Goal: Register for event/course: Sign up to attend an event or enroll in a course

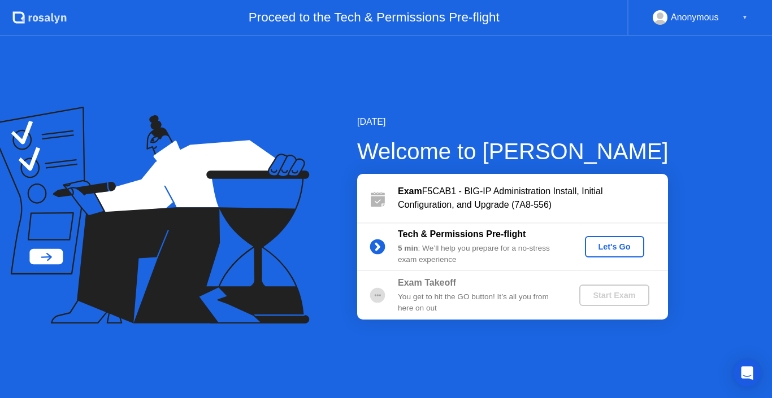
drag, startPoint x: 463, startPoint y: 263, endPoint x: 484, endPoint y: 261, distance: 21.0
click at [487, 263] on div "5 min : We’ll help you prepare for a no-stress exam experience" at bounding box center [479, 254] width 163 height 23
click at [426, 235] on b "Tech & Permissions Pre-flight" at bounding box center [462, 234] width 128 height 10
drag, startPoint x: 439, startPoint y: 241, endPoint x: 481, endPoint y: 241, distance: 42.4
click at [480, 242] on div "Tech & Permissions Pre-flight 5 min : We’ll help you prepare for a no-stress ex…" at bounding box center [479, 247] width 163 height 38
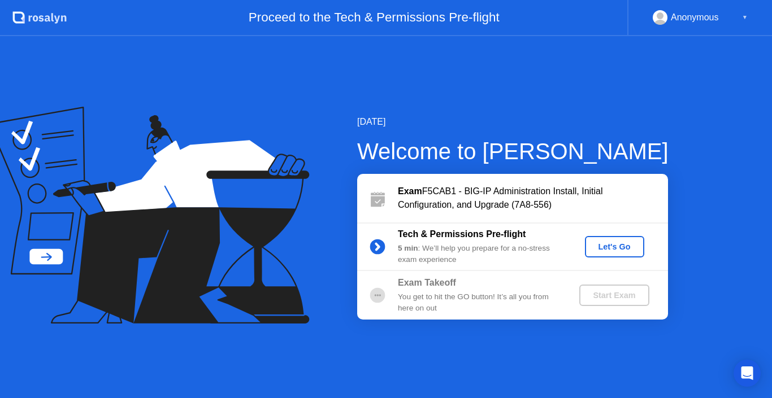
drag, startPoint x: 436, startPoint y: 193, endPoint x: 611, endPoint y: 195, distance: 175.1
click at [611, 195] on div "Exam F5CAB1 - BIG-IP Administration Install, Initial Configuration, and Upgrade…" at bounding box center [533, 198] width 270 height 27
drag, startPoint x: 439, startPoint y: 206, endPoint x: 475, endPoint y: 206, distance: 36.2
click at [475, 206] on div "Exam F5CAB1 - BIG-IP Administration Install, Initial Configuration, and Upgrade…" at bounding box center [533, 198] width 270 height 27
drag, startPoint x: 489, startPoint y: 155, endPoint x: 513, endPoint y: 155, distance: 24.3
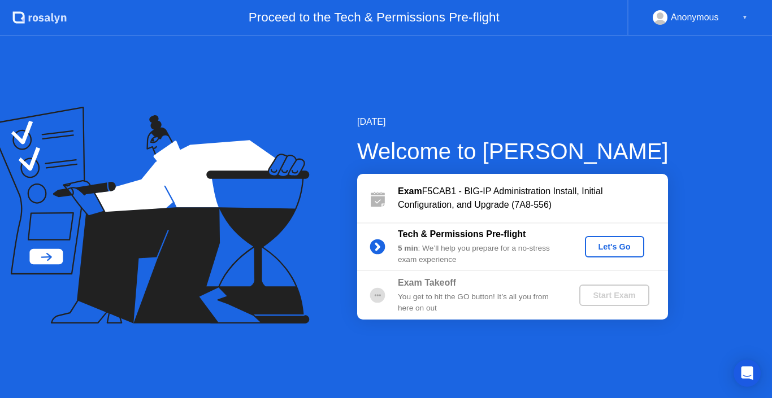
click at [513, 155] on div "Welcome to [PERSON_NAME]" at bounding box center [512, 151] width 311 height 34
click at [605, 250] on div "Let's Go" at bounding box center [614, 246] width 50 height 9
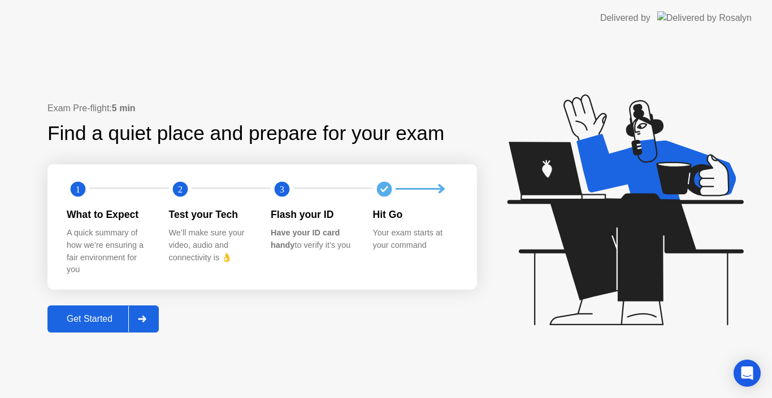
click at [150, 324] on div at bounding box center [141, 319] width 27 height 26
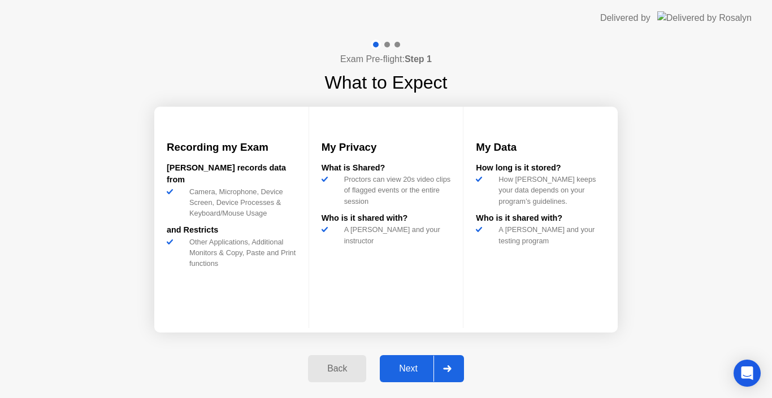
drag, startPoint x: 351, startPoint y: 253, endPoint x: 369, endPoint y: 253, distance: 17.5
click at [369, 246] on div "A [PERSON_NAME] and your instructor" at bounding box center [395, 234] width 111 height 21
click at [400, 374] on div "Next" at bounding box center [408, 369] width 50 height 10
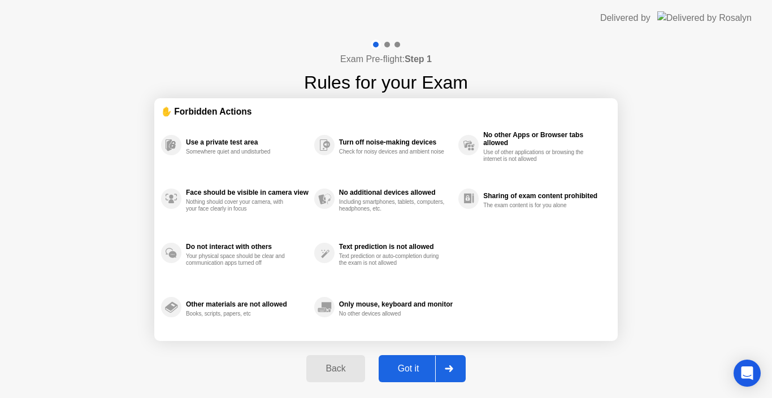
click at [599, 43] on div "Exam Pre-flight: Step 1 Rules for your Exam ✋ Forbidden Actions Use a private t…" at bounding box center [386, 217] width 772 height 362
click at [407, 368] on div "Got it" at bounding box center [408, 369] width 53 height 10
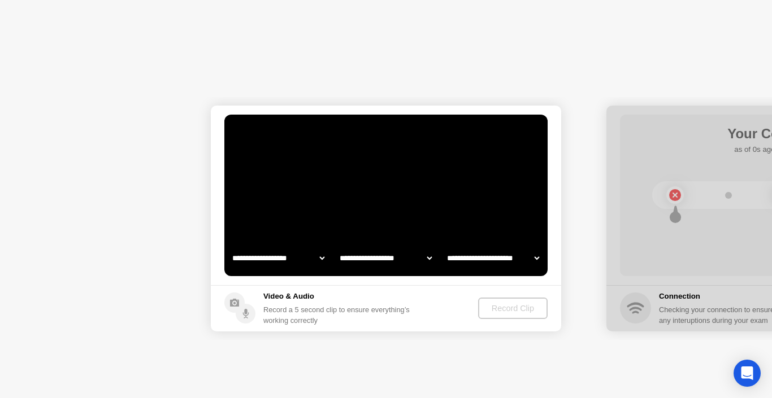
select select "**********"
select select "*******"
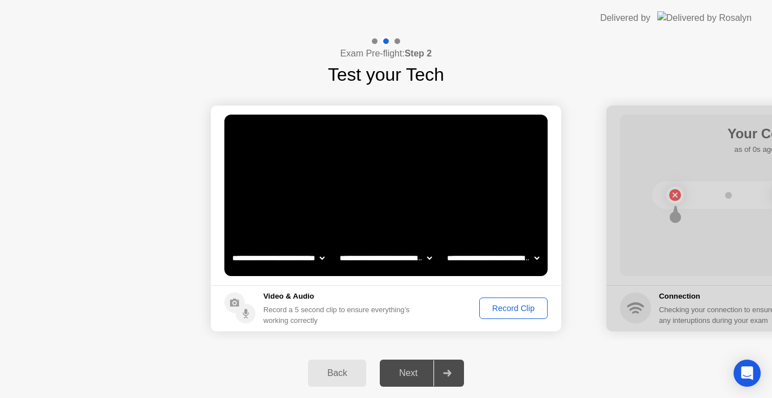
click at [503, 315] on button "Record Clip" at bounding box center [513, 308] width 68 height 21
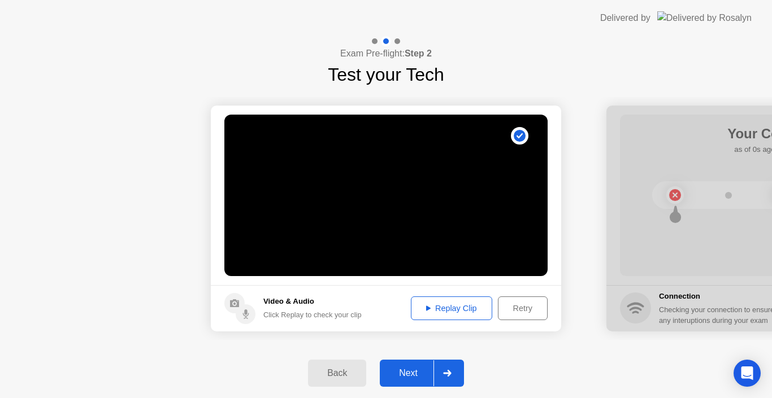
drag, startPoint x: 684, startPoint y: 214, endPoint x: 647, endPoint y: 214, distance: 36.2
click at [647, 214] on div at bounding box center [781, 219] width 350 height 226
click at [446, 378] on div at bounding box center [446, 373] width 27 height 26
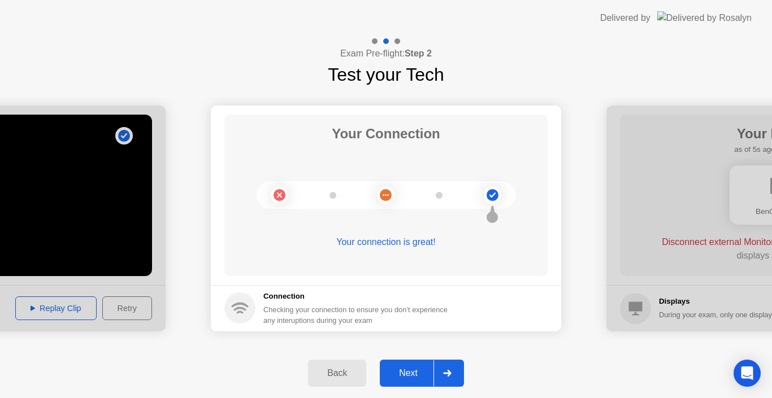
click at [402, 373] on div "Next" at bounding box center [408, 373] width 50 height 10
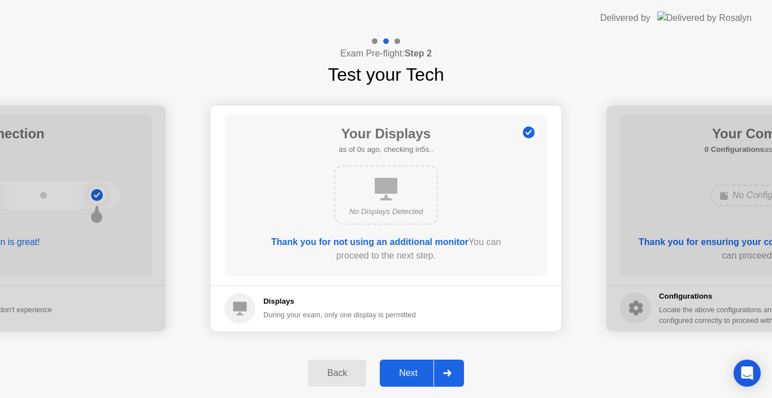
click at [402, 375] on div "Next" at bounding box center [408, 373] width 50 height 10
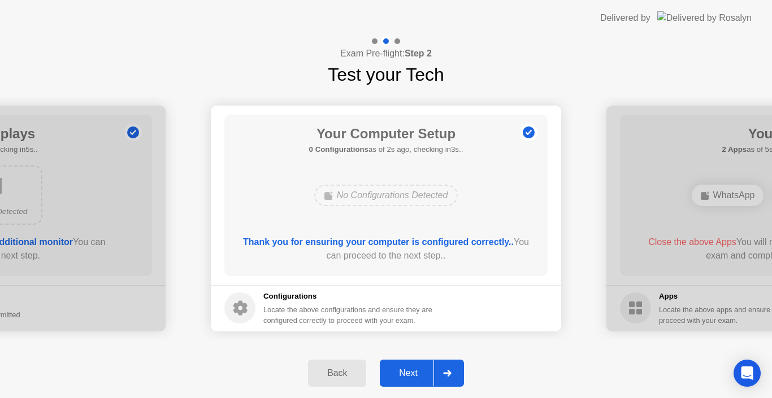
click at [378, 192] on div "No Configurations Detected" at bounding box center [386, 195] width 144 height 21
click at [408, 378] on div "Next" at bounding box center [408, 373] width 50 height 10
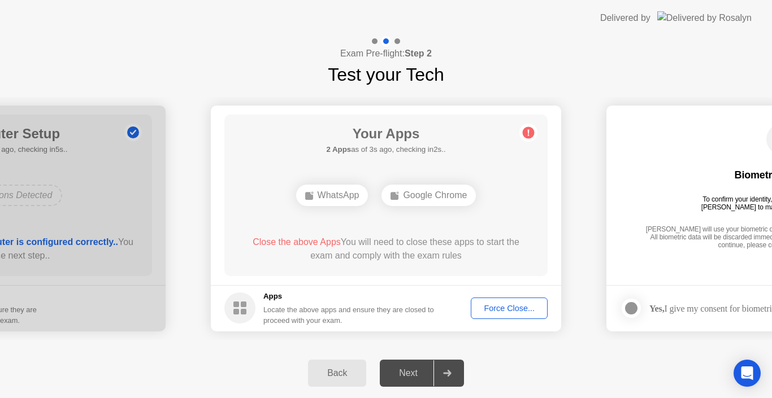
click at [351, 198] on div "WhatsApp" at bounding box center [332, 195] width 72 height 21
click at [396, 196] on rect at bounding box center [394, 196] width 8 height 8
click at [321, 248] on div "Close the above Apps You will need to close these apps to start the exam and co…" at bounding box center [386, 249] width 291 height 27
drag, startPoint x: 443, startPoint y: 259, endPoint x: 463, endPoint y: 255, distance: 19.6
click at [463, 255] on div "Close the above Apps You will need to close these apps to start the exam and co…" at bounding box center [386, 249] width 291 height 27
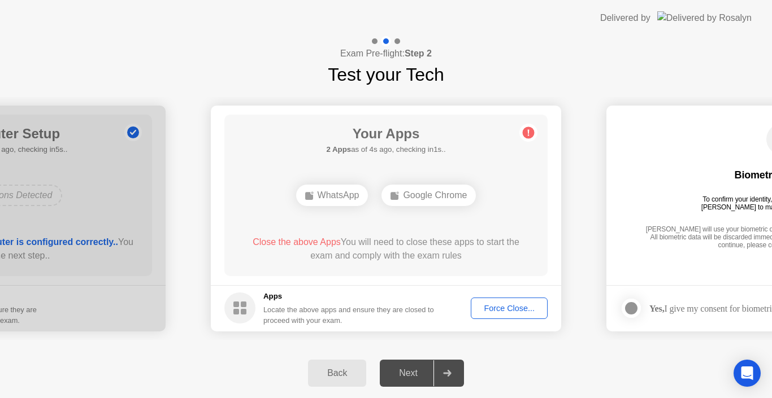
click at [414, 259] on div "Close the above Apps You will need to close these apps to start the exam and co…" at bounding box center [386, 249] width 291 height 27
click at [385, 196] on div "WhatsApp" at bounding box center [386, 195] width 72 height 21
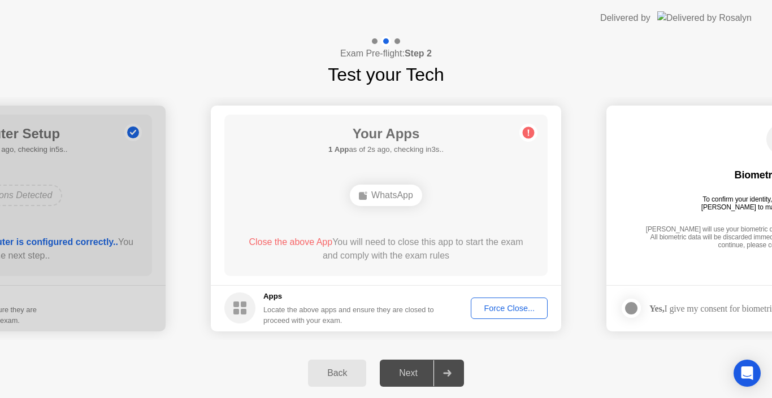
click at [307, 243] on span "Close the above App" at bounding box center [291, 242] width 84 height 10
click at [375, 194] on div "WhatsApp" at bounding box center [386, 195] width 72 height 21
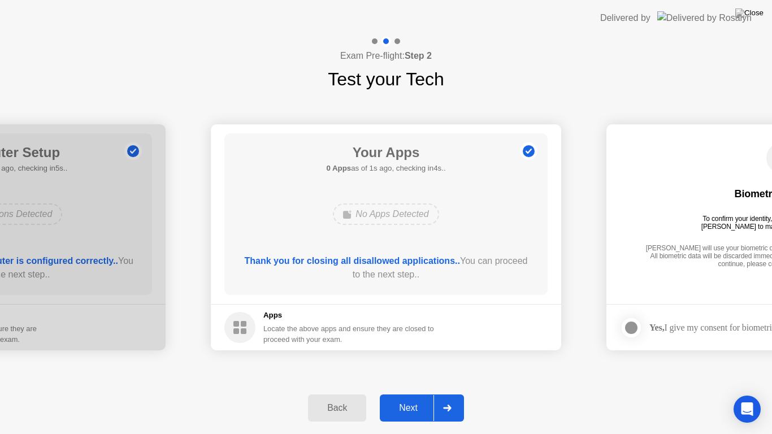
click at [300, 252] on div "Your Apps 0 Apps as of 1s ago, checking in4s.. No Apps Detected Thank you for c…" at bounding box center [385, 214] width 323 height 162
click at [406, 398] on div "Next" at bounding box center [408, 408] width 50 height 10
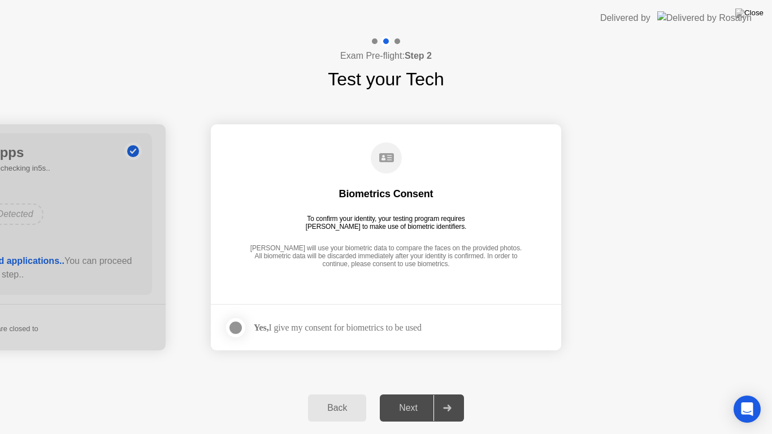
click at [406, 398] on div "Next" at bounding box center [408, 408] width 50 height 10
click at [233, 325] on div at bounding box center [236, 328] width 14 height 14
click at [397, 398] on div "Next" at bounding box center [408, 408] width 50 height 10
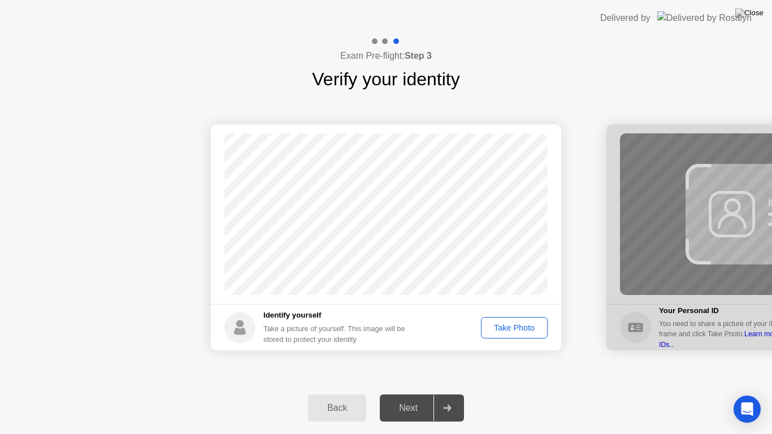
click at [498, 320] on button "Take Photo" at bounding box center [514, 327] width 67 height 21
click at [447, 398] on icon at bounding box center [447, 407] width 8 height 7
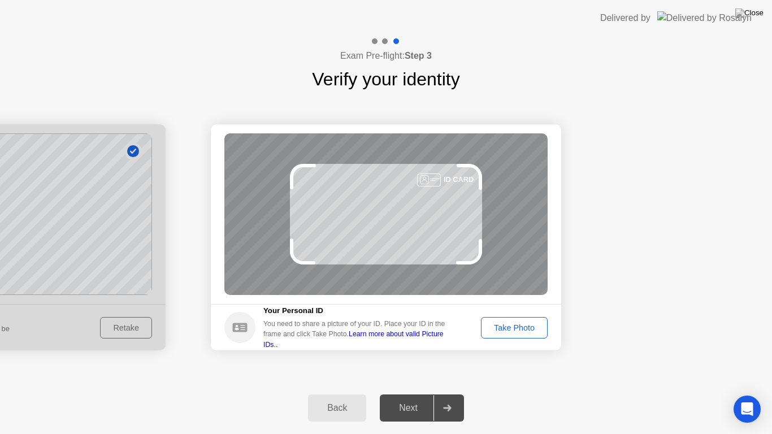
click at [515, 330] on div "Take Photo" at bounding box center [514, 327] width 59 height 9
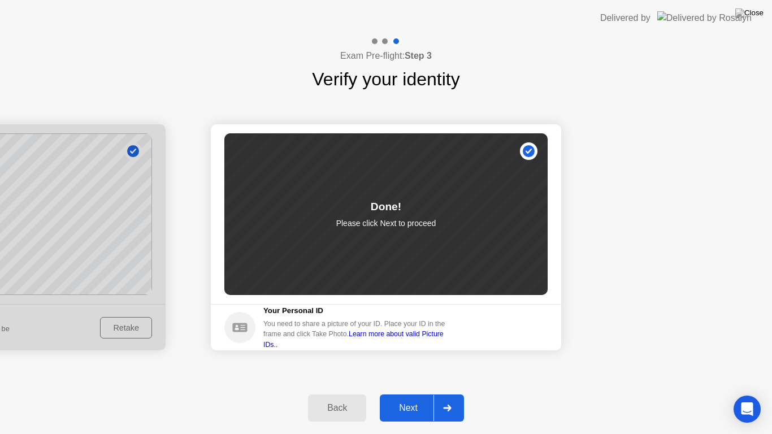
click at [445, 398] on icon at bounding box center [447, 407] width 8 height 7
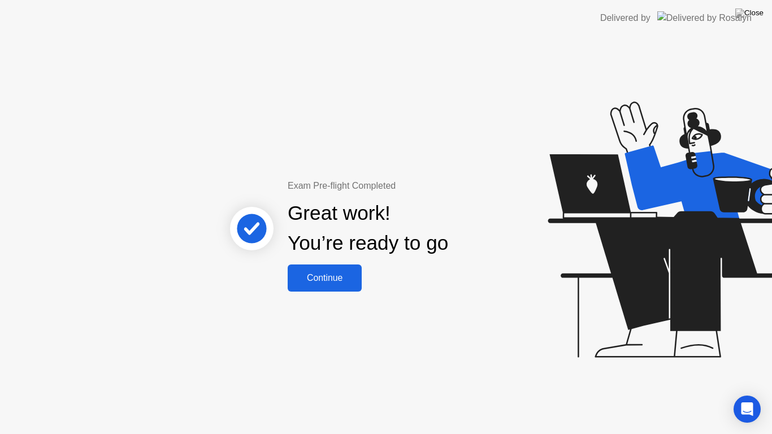
click at [352, 274] on div "Continue" at bounding box center [324, 278] width 67 height 10
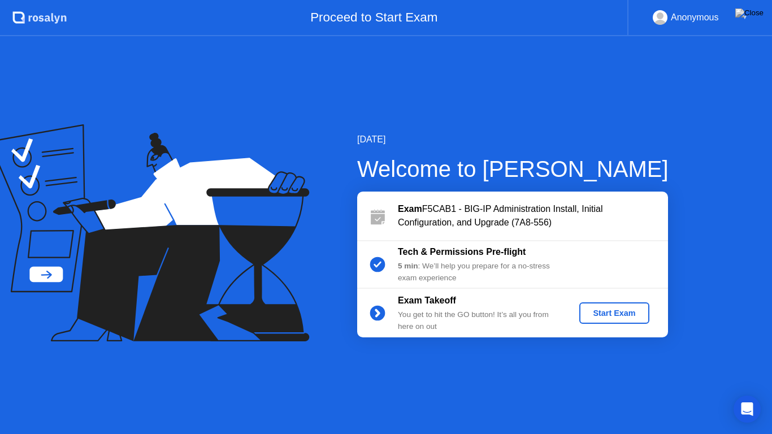
click at [601, 312] on div "Start Exam" at bounding box center [614, 312] width 60 height 9
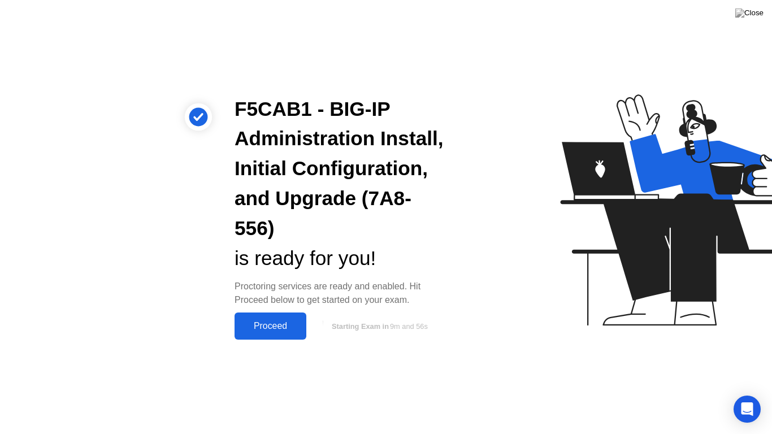
drag, startPoint x: 298, startPoint y: 289, endPoint x: 417, endPoint y: 286, distance: 119.2
click at [420, 286] on div "Proctoring services are ready and enabled. Hit Proceed below to get started on …" at bounding box center [339, 293] width 210 height 27
click at [414, 286] on div "Proctoring services are ready and enabled. Hit Proceed below to get started on …" at bounding box center [339, 293] width 210 height 27
drag, startPoint x: 345, startPoint y: 289, endPoint x: 430, endPoint y: 289, distance: 84.7
click at [430, 289] on div "Proctoring services are ready and enabled. Hit Proceed below to get started on …" at bounding box center [339, 293] width 210 height 27
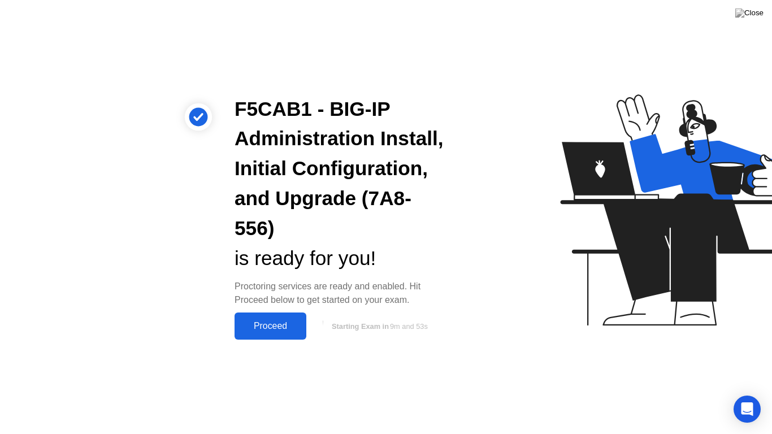
drag, startPoint x: 271, startPoint y: 300, endPoint x: 411, endPoint y: 297, distance: 140.1
click at [411, 297] on div "Proctoring services are ready and enabled. Hit Proceed below to get started on …" at bounding box center [339, 293] width 210 height 27
click at [283, 327] on div "Proceed" at bounding box center [270, 326] width 65 height 10
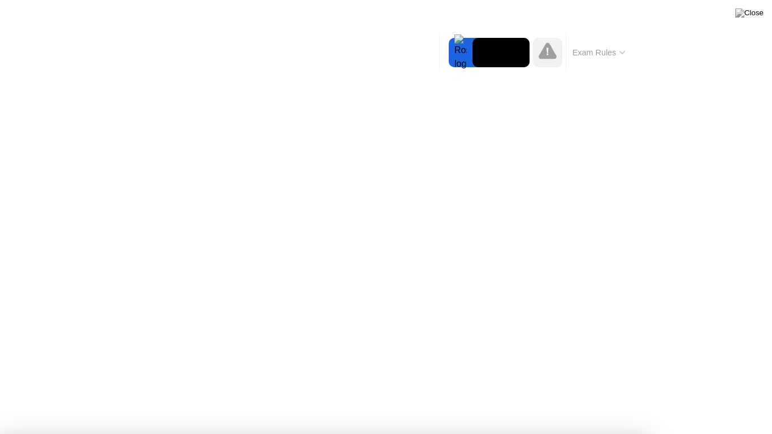
drag, startPoint x: 462, startPoint y: 175, endPoint x: 534, endPoint y: 182, distance: 72.1
